Goal: Check status: Check status

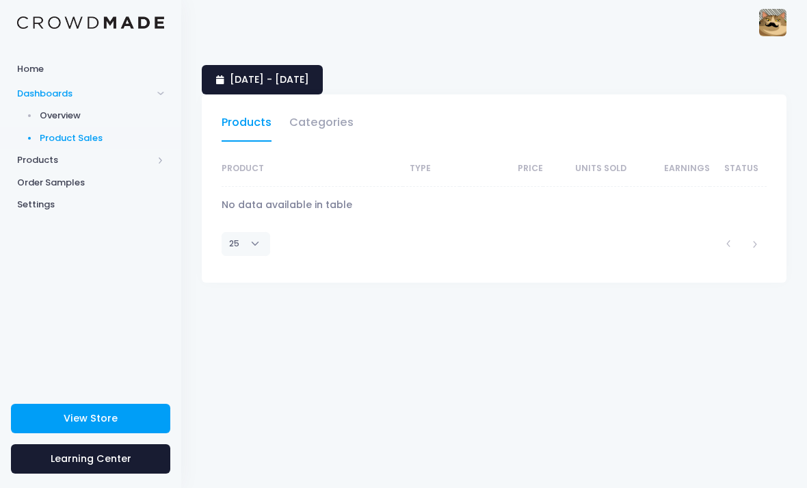
select select "25"
click at [300, 83] on span "[DATE] - [DATE]" at bounding box center [269, 80] width 79 height 14
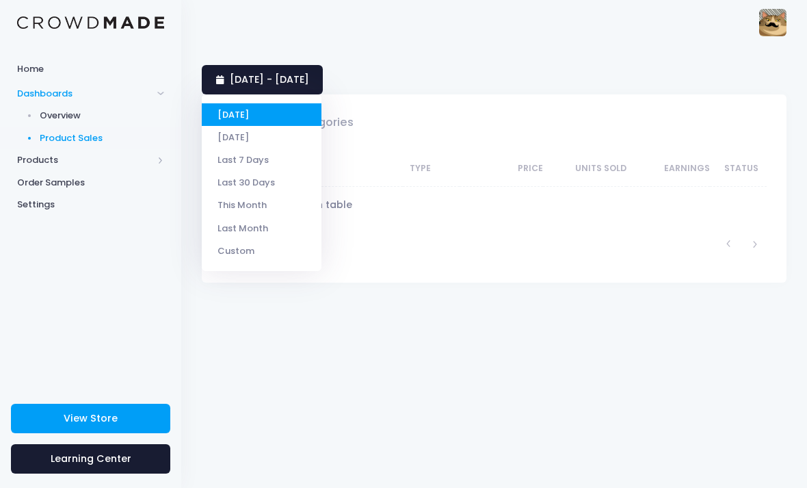
click at [278, 137] on li "[DATE]" at bounding box center [262, 137] width 120 height 23
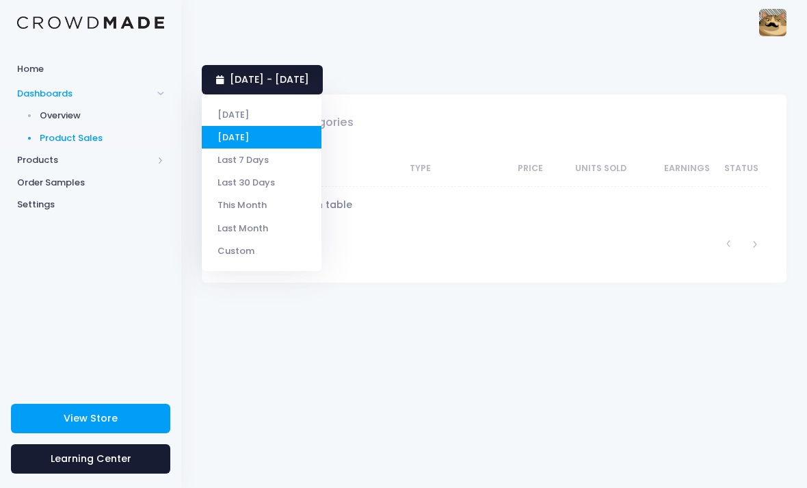
select select "25"
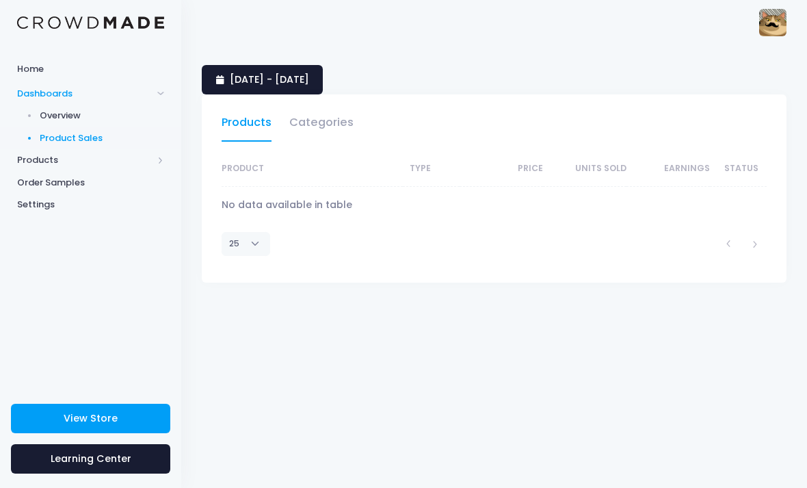
click at [476, 33] on div "Just a Cat with a Moustache [EMAIL_ADDRESS][DOMAIN_NAME] Settings Sign Out" at bounding box center [494, 22] width 585 height 44
click at [309, 74] on span "[DATE] - [DATE]" at bounding box center [269, 80] width 79 height 14
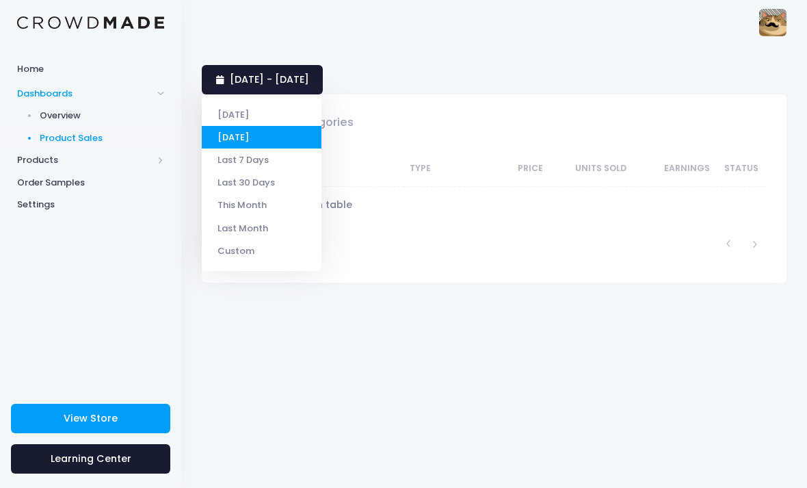
click at [291, 111] on li "[DATE]" at bounding box center [262, 114] width 120 height 23
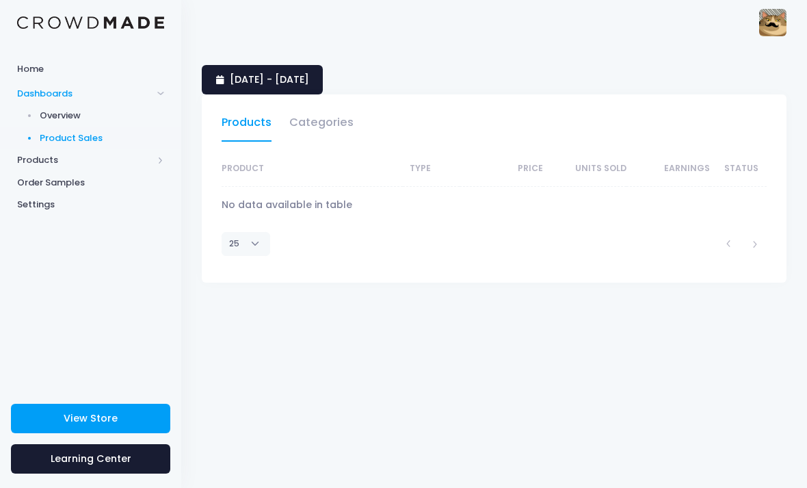
select select "25"
